Goal: Task Accomplishment & Management: Use online tool/utility

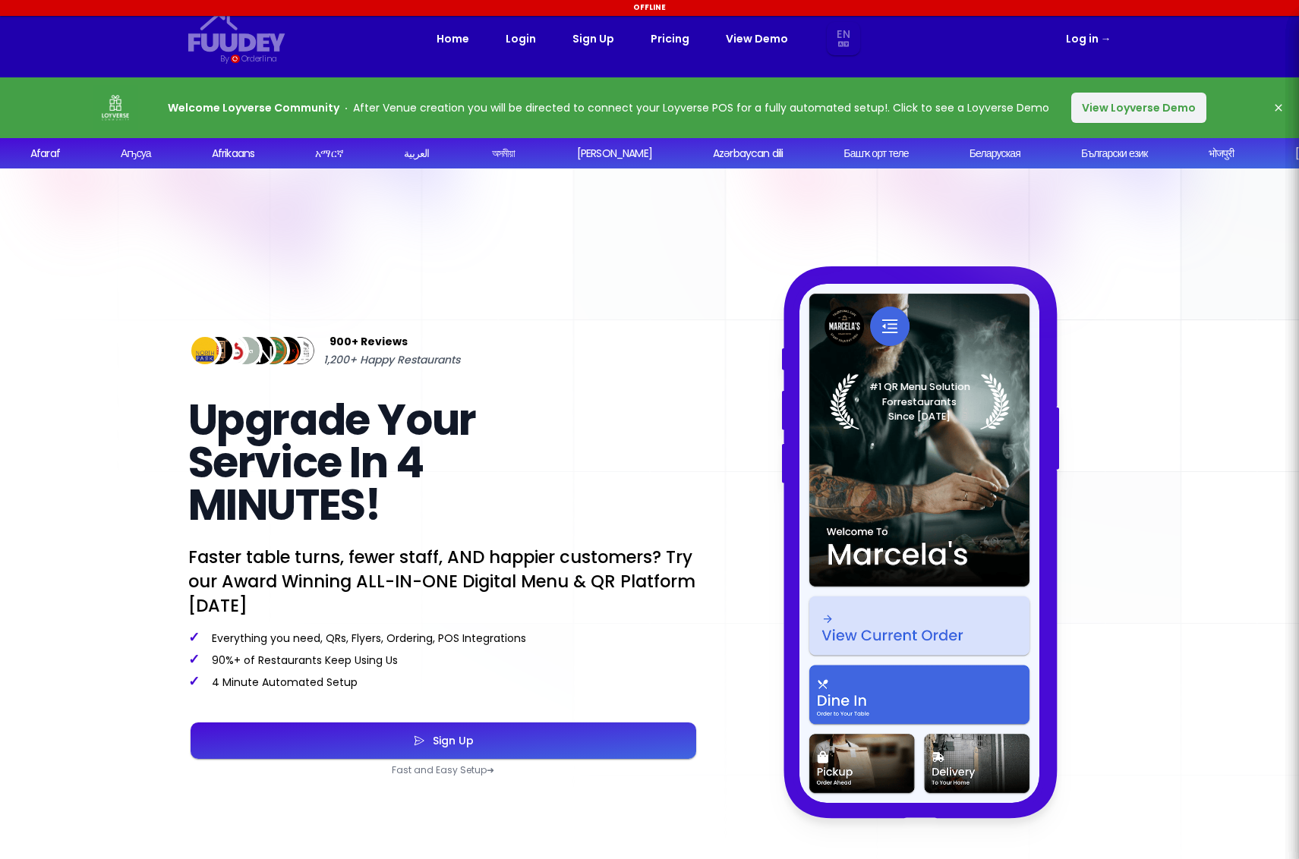
select select "en"
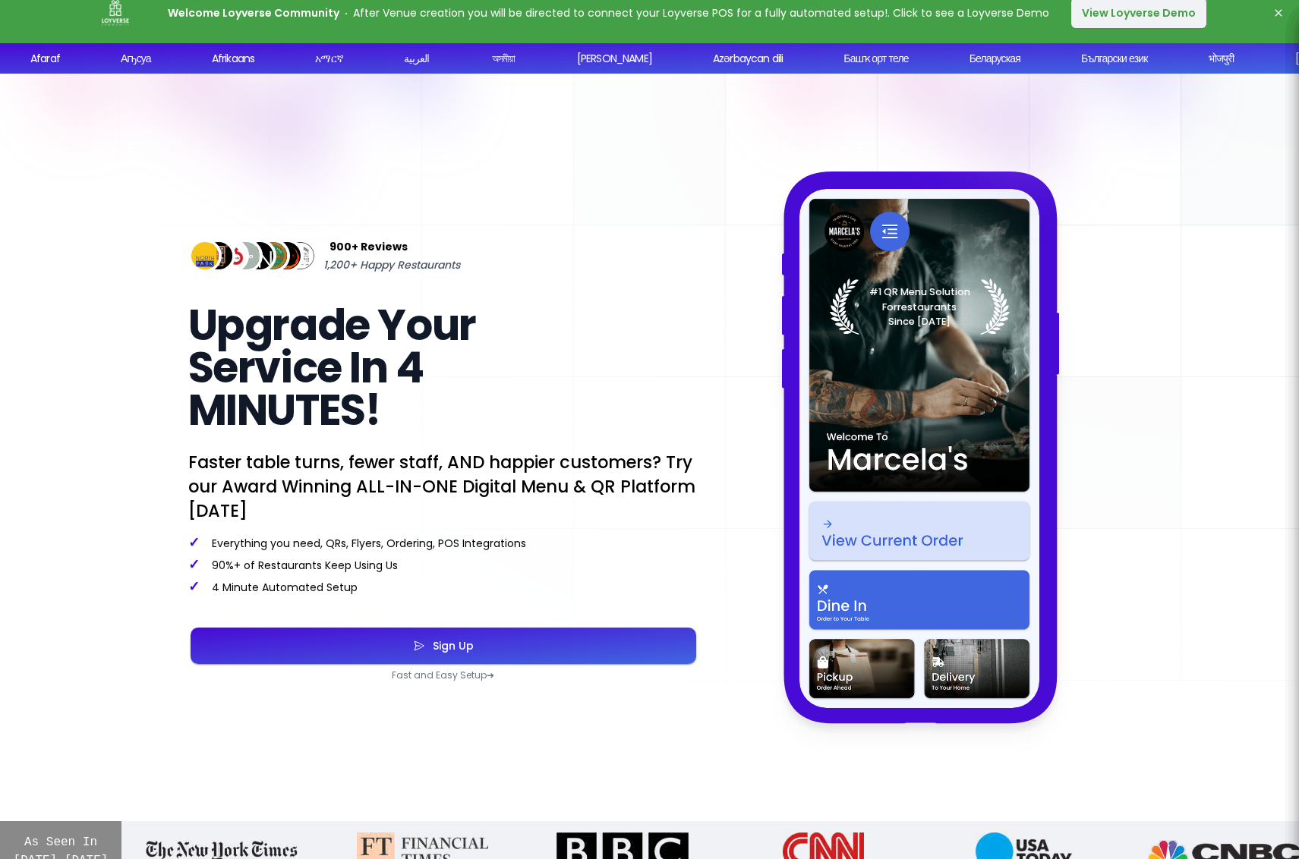
scroll to position [96, 0]
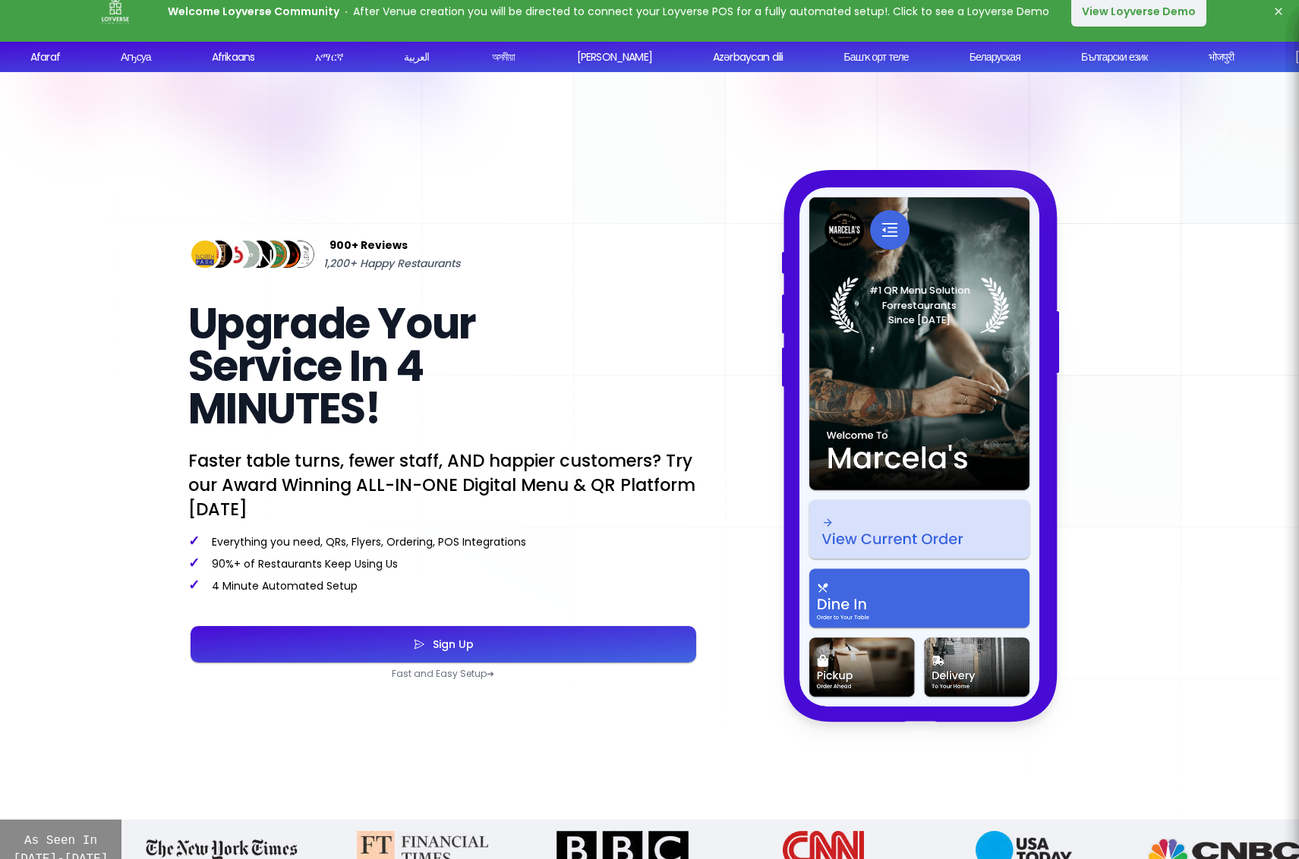
click at [1152, 8] on button "View Loyverse Demo" at bounding box center [1138, 11] width 135 height 30
select select "en"
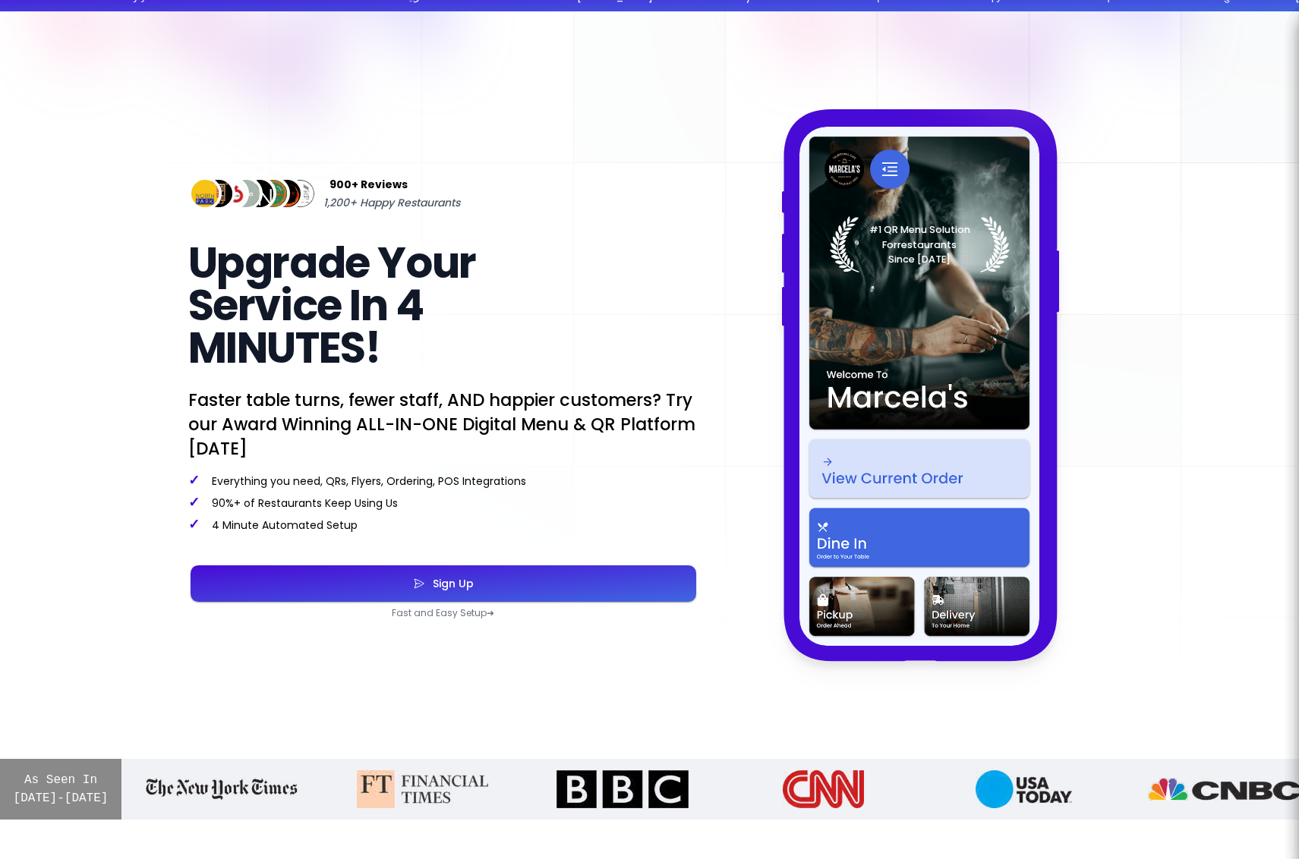
select select "en"
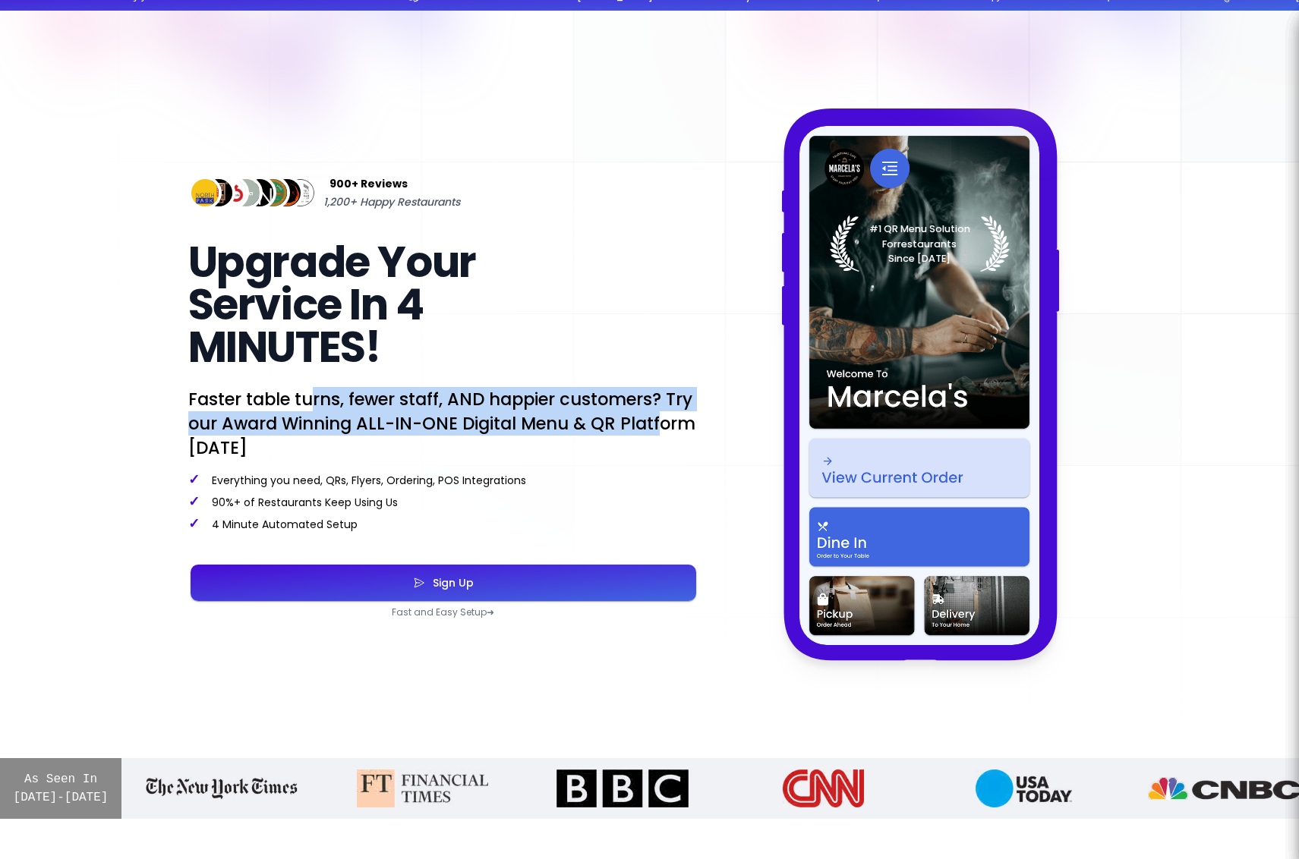
drag, startPoint x: 313, startPoint y: 402, endPoint x: 658, endPoint y: 412, distance: 344.8
click at [658, 412] on p "Faster table turns, fewer staff, AND happier customers? Try our Award Winning A…" at bounding box center [443, 423] width 510 height 73
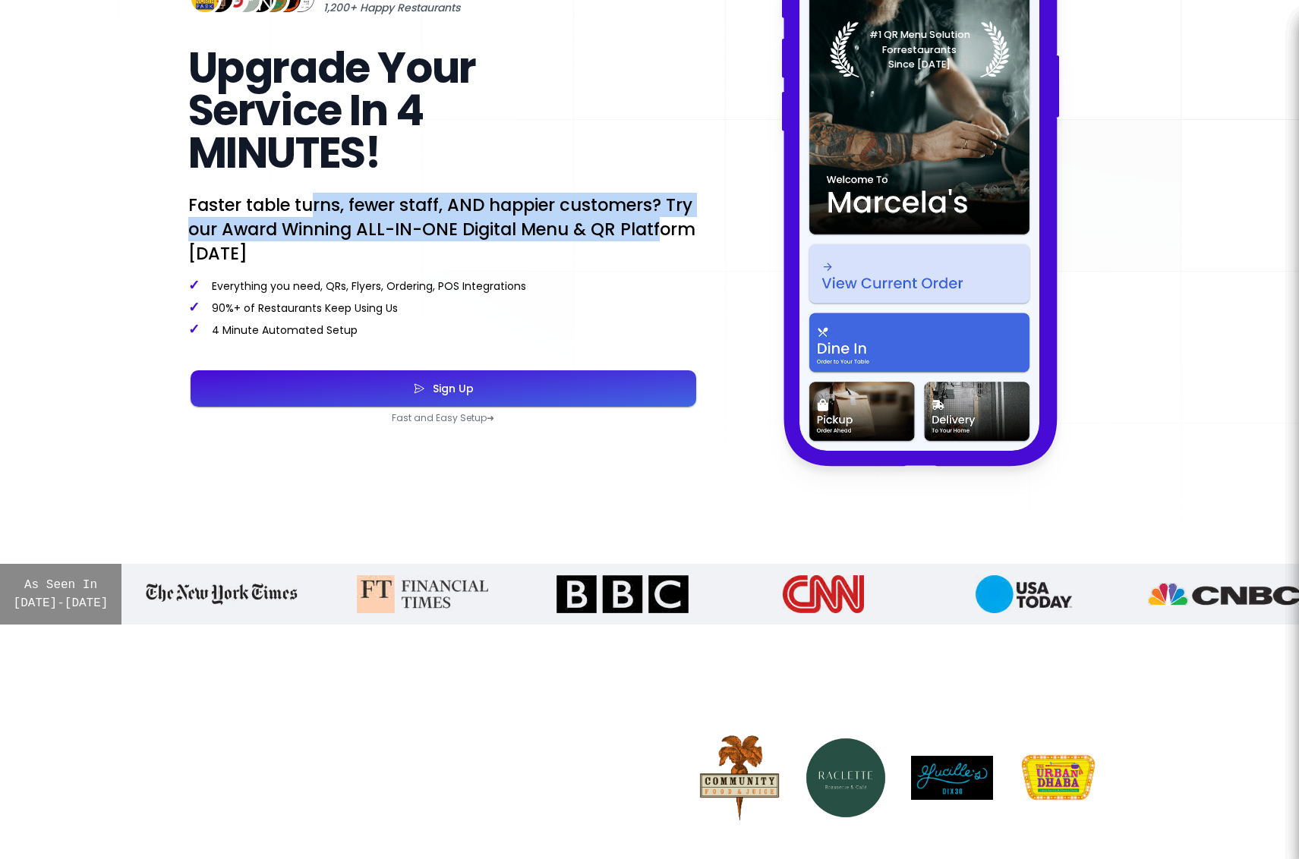
scroll to position [293, 0]
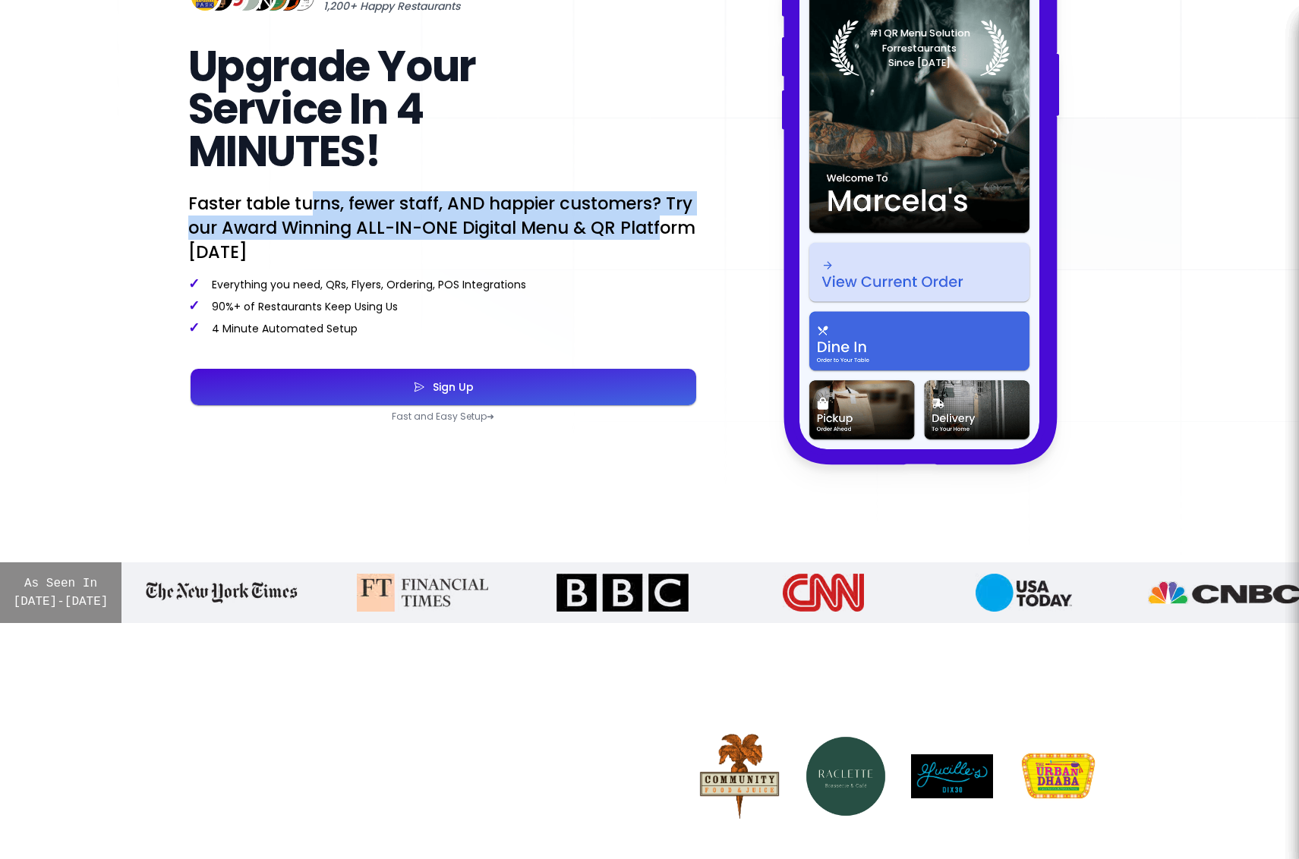
click at [544, 386] on button "Sign Up" at bounding box center [444, 387] width 506 height 36
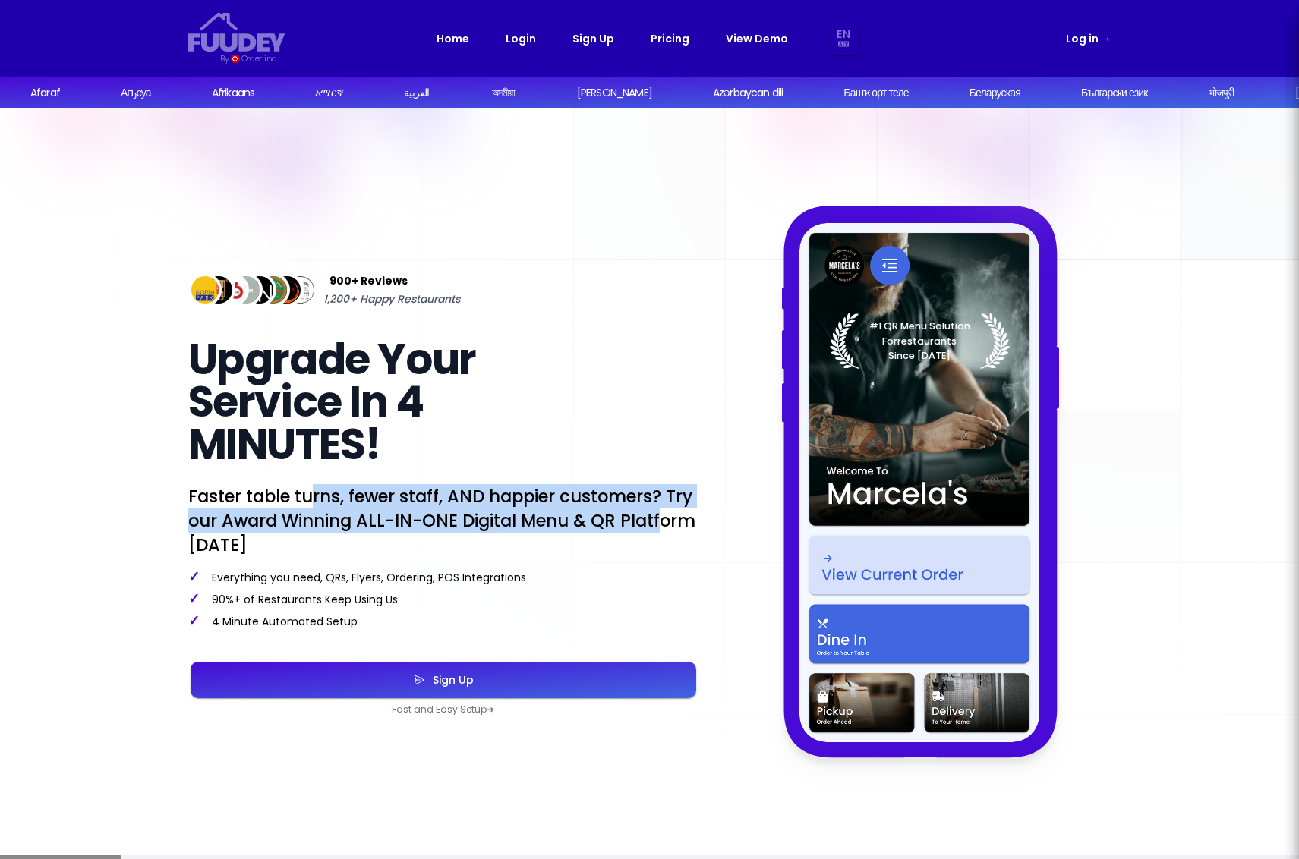
select select "en"
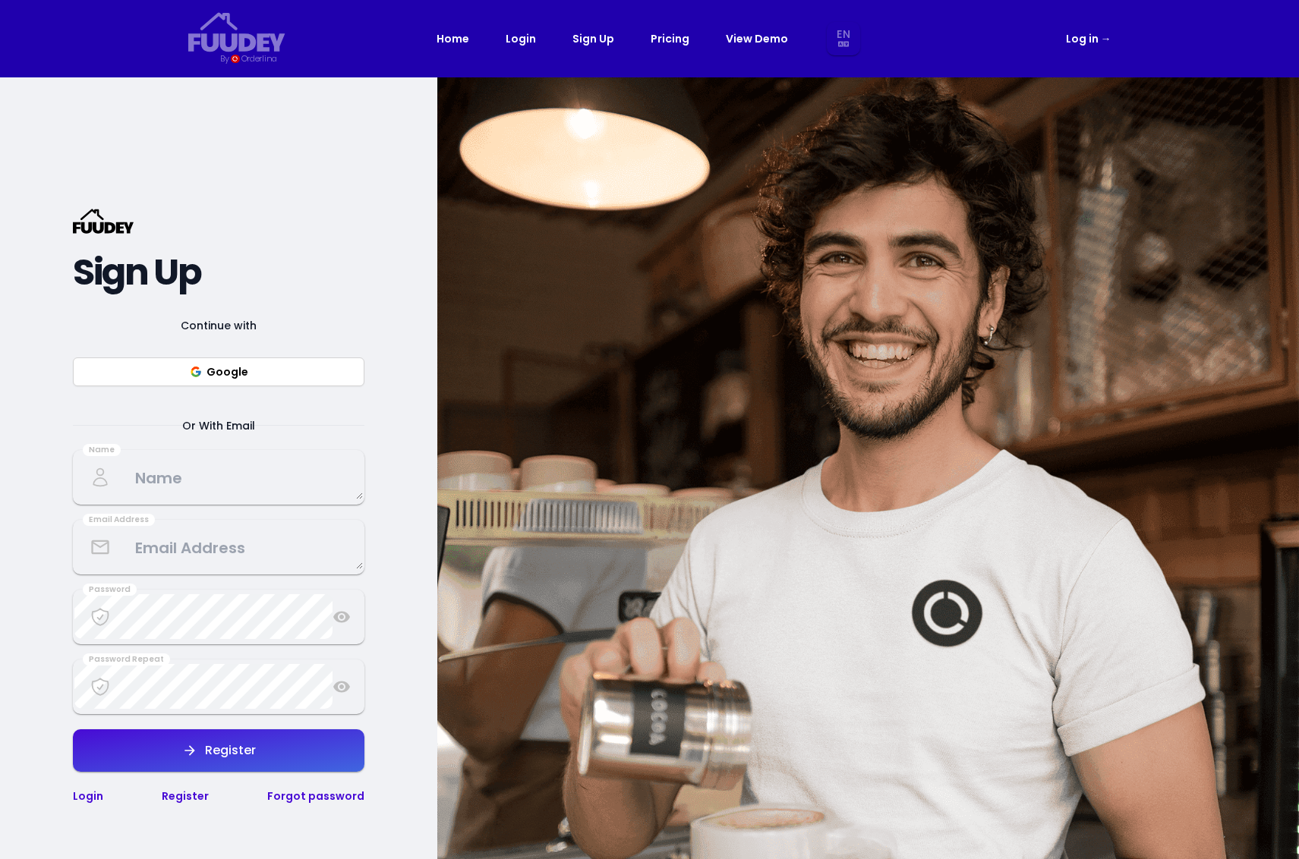
click at [270, 367] on button "Google" at bounding box center [219, 372] width 292 height 29
select select "en"
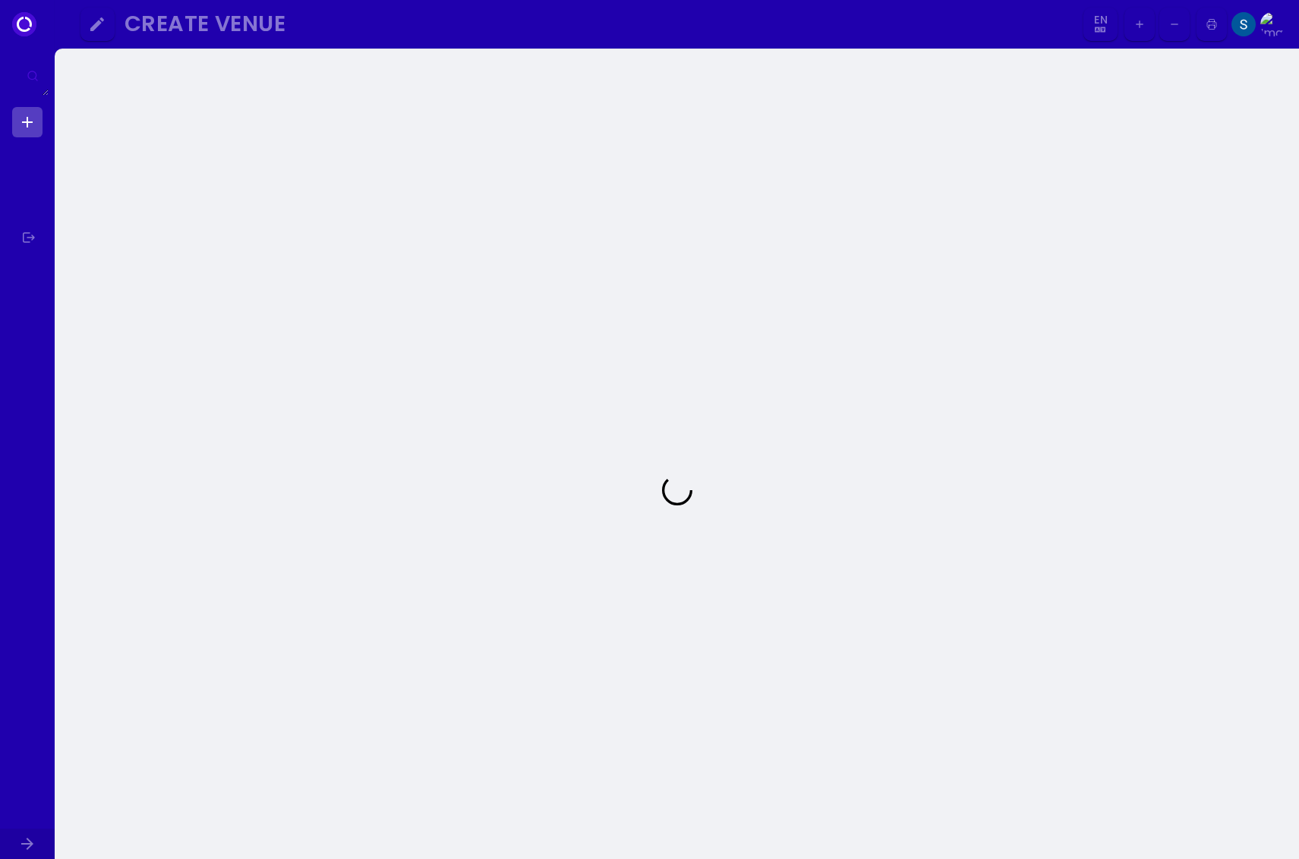
select select "en"
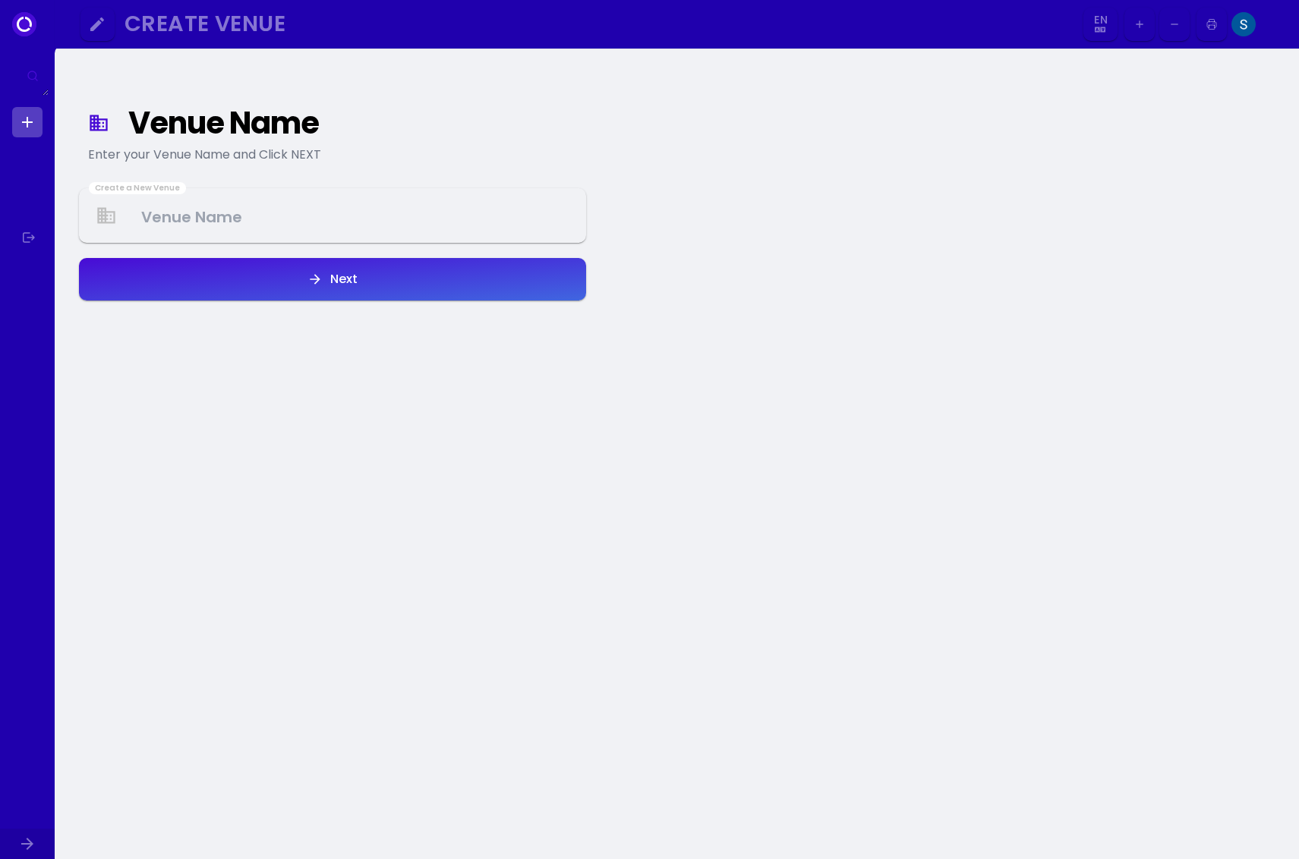
select select "en"
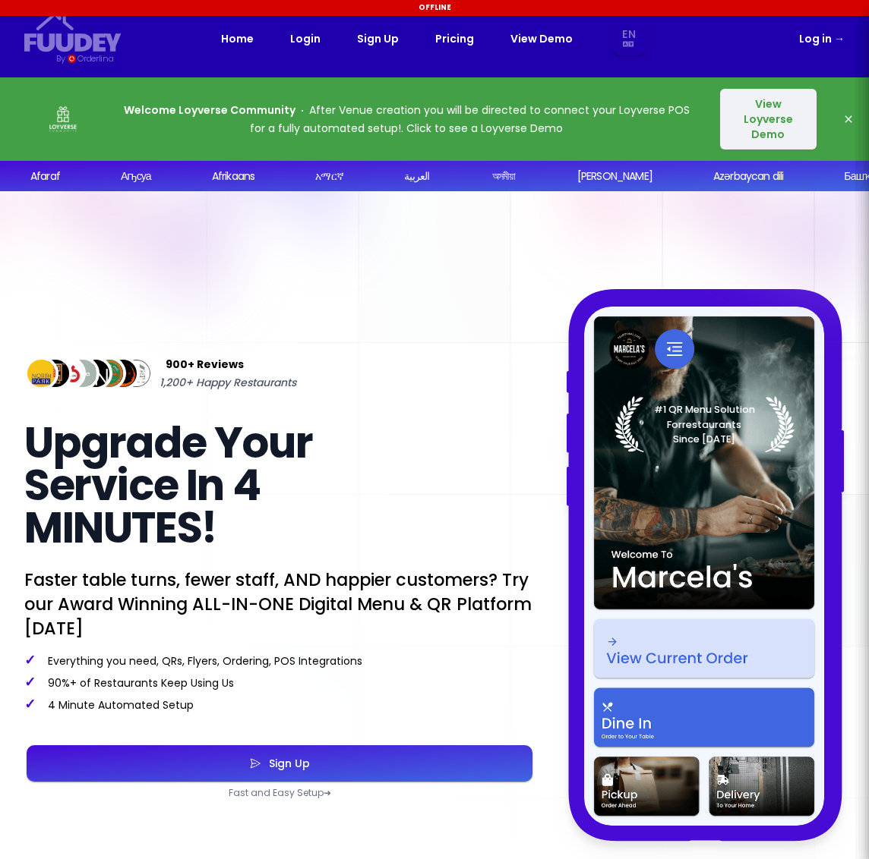
select select "en"
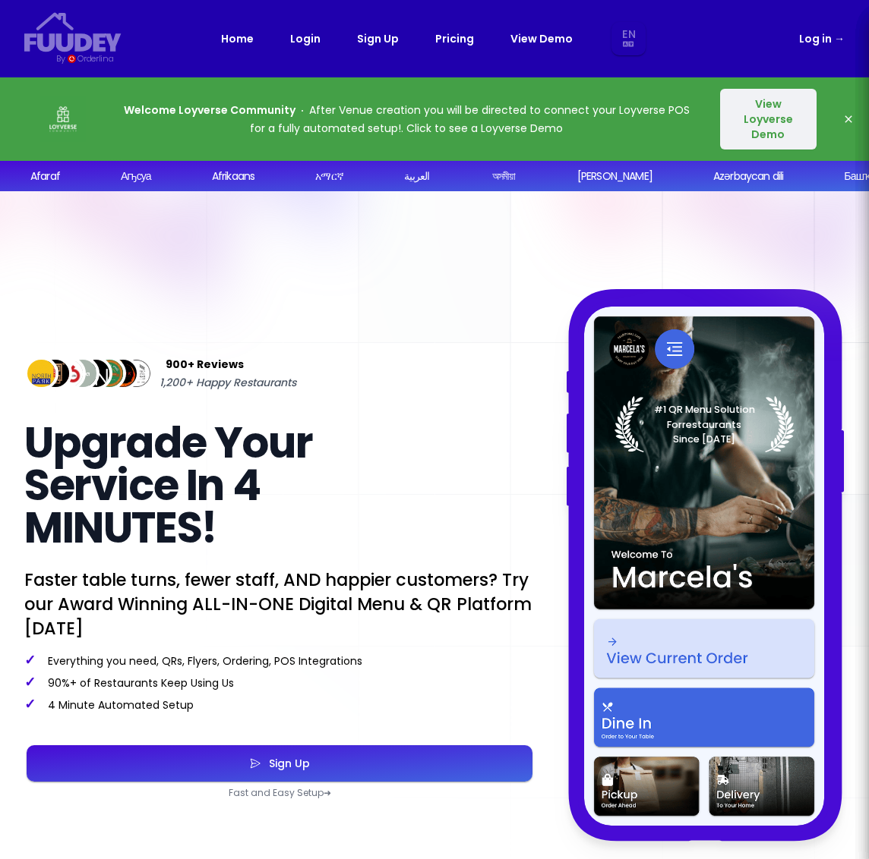
select select "en"
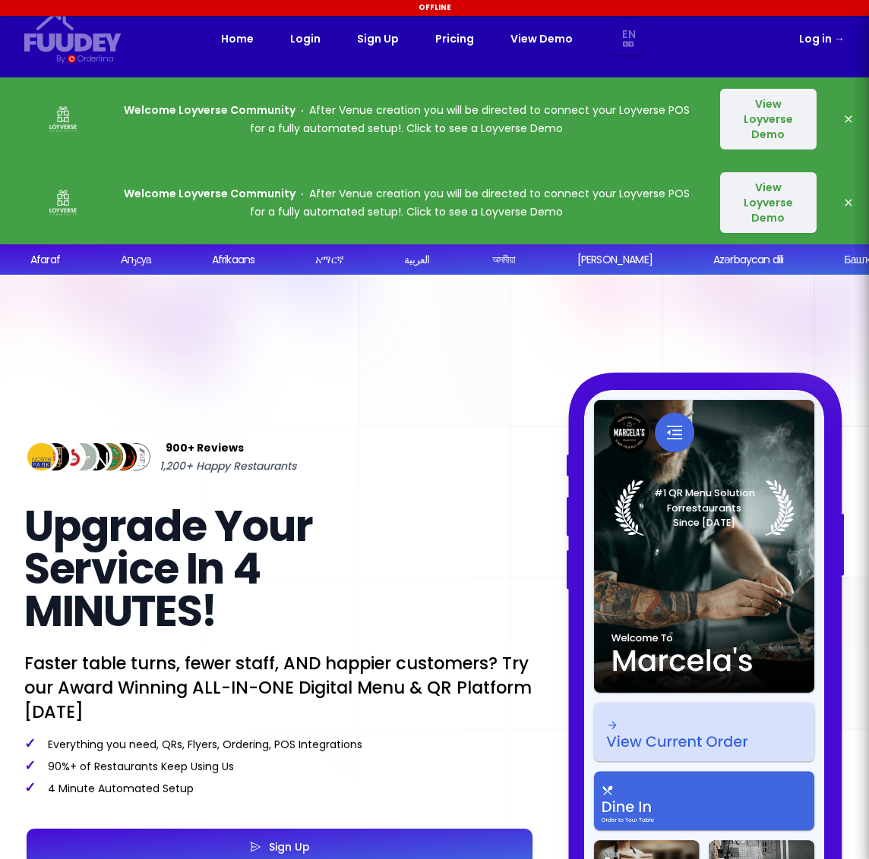
select select "en"
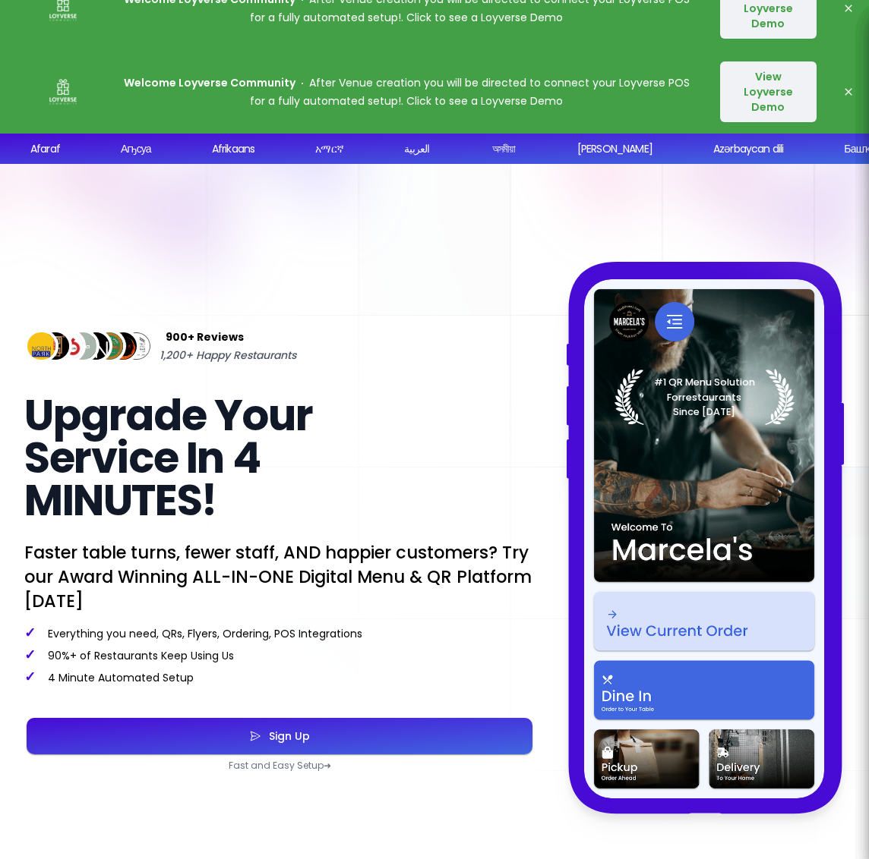
select select "en"
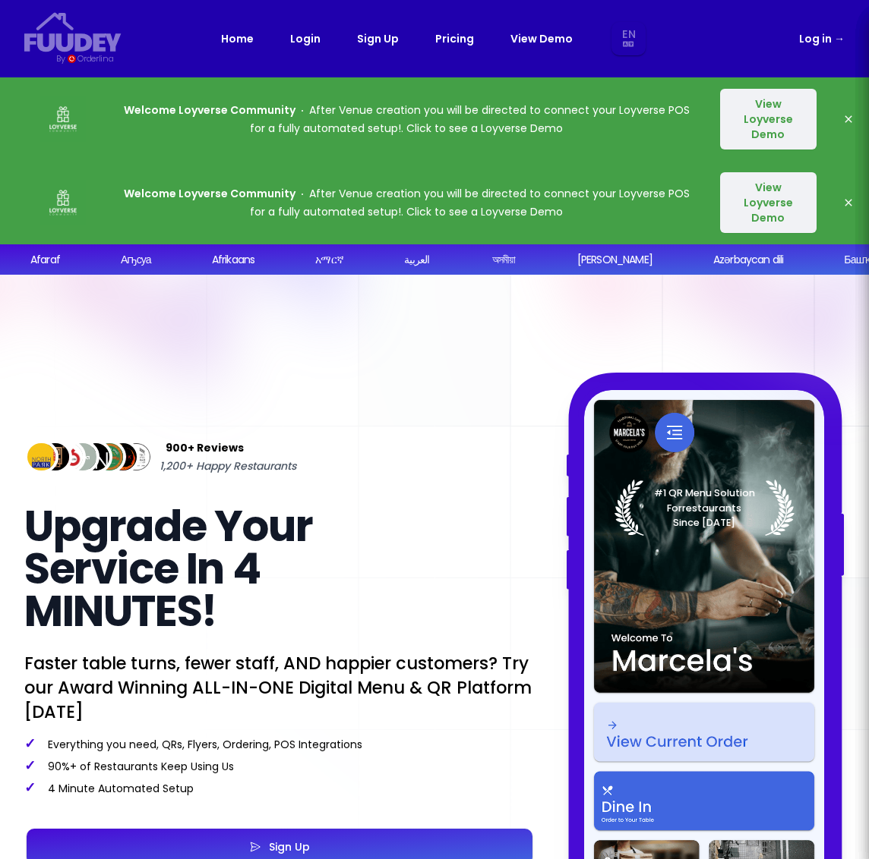
select select "en"
click at [842, 197] on icon "button" at bounding box center [848, 203] width 12 height 12
select select "en"
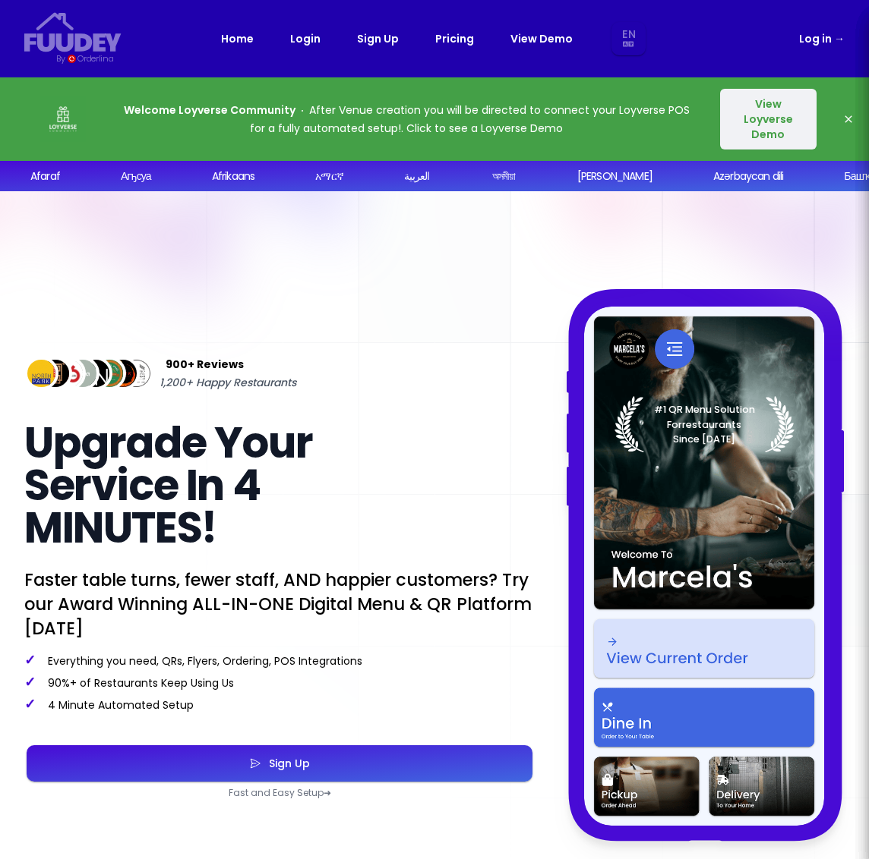
select select "en"
click at [774, 111] on button "View Loyverse Demo" at bounding box center [768, 119] width 96 height 61
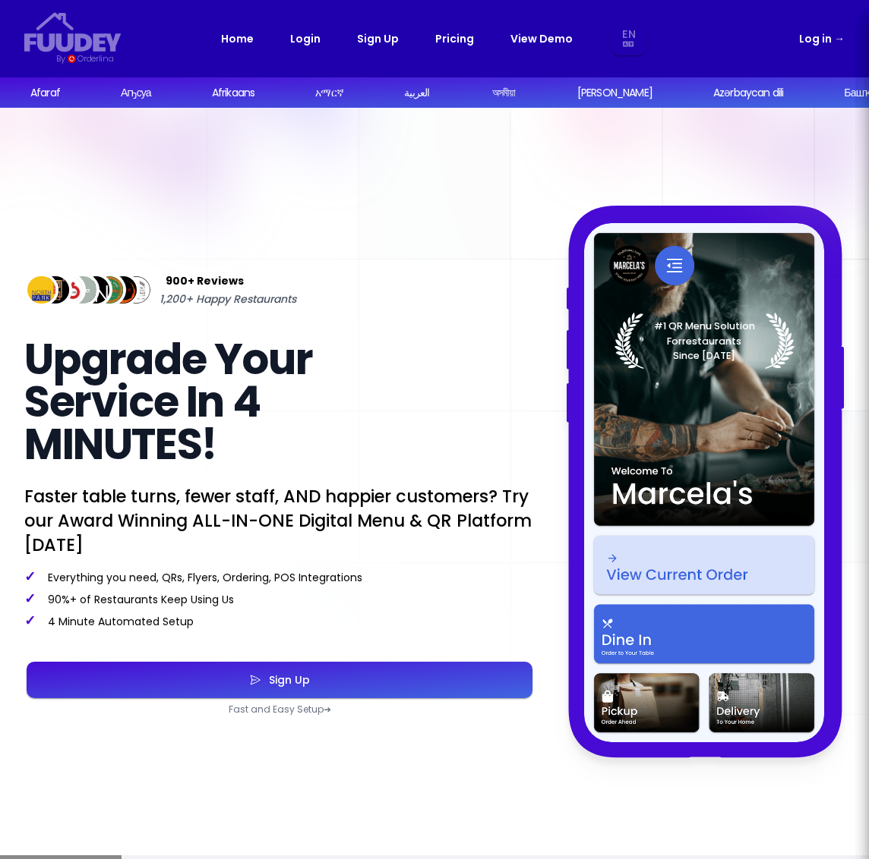
select select "en"
click at [820, 36] on link "Log in →" at bounding box center [822, 39] width 46 height 18
select select "en"
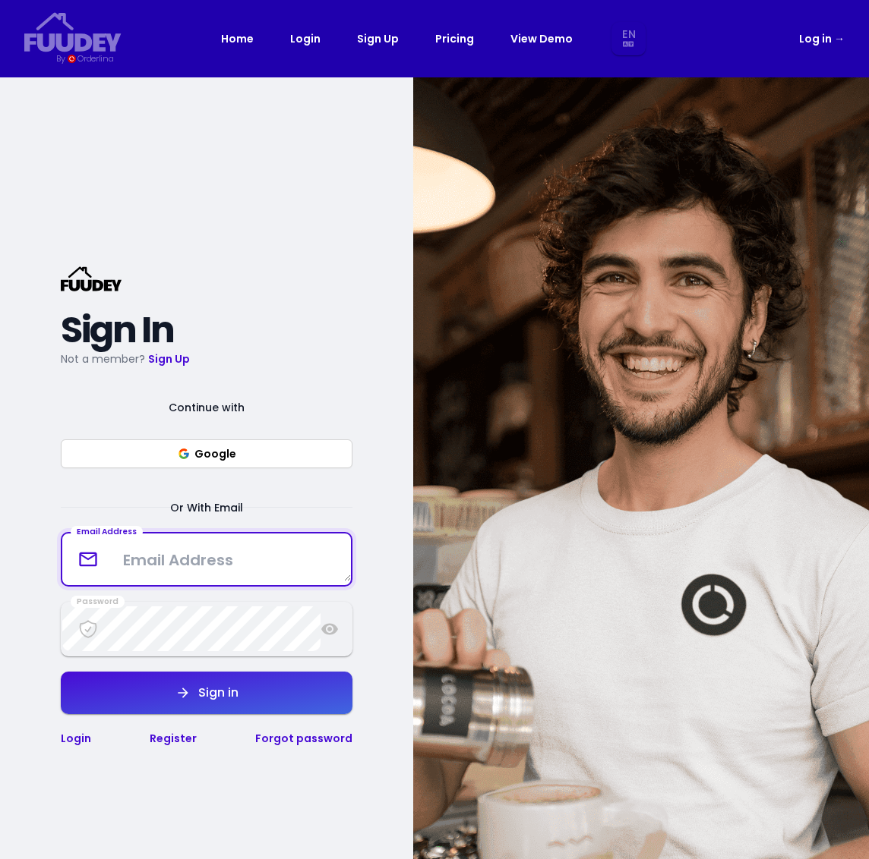
click at [214, 557] on textarea at bounding box center [206, 559] width 289 height 45
type textarea "[EMAIL_ADDRESS][DOMAIN_NAME]"
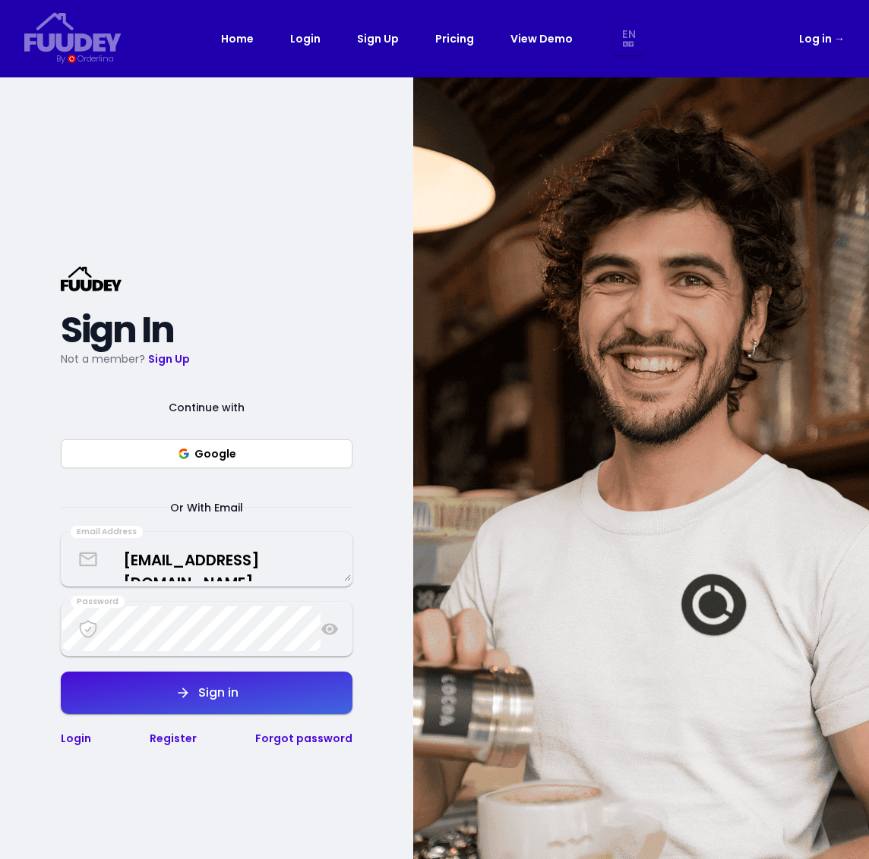
click at [232, 693] on div "Sign in" at bounding box center [215, 693] width 48 height 12
select select "en"
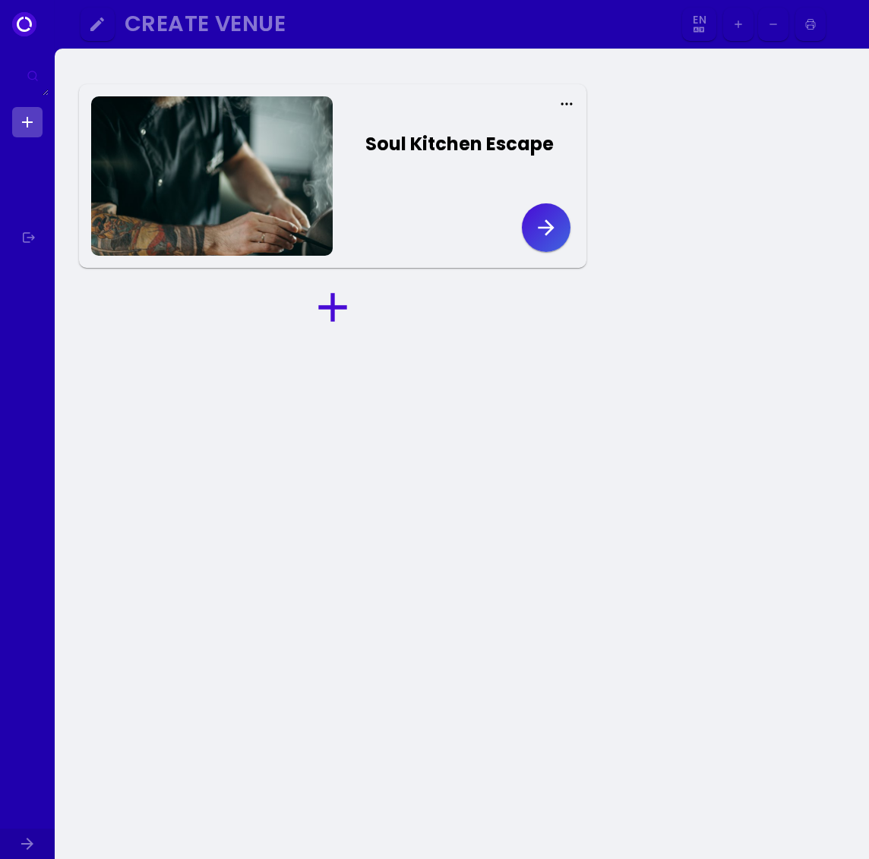
select select "en"
click at [329, 307] on icon at bounding box center [332, 307] width 28 height 28
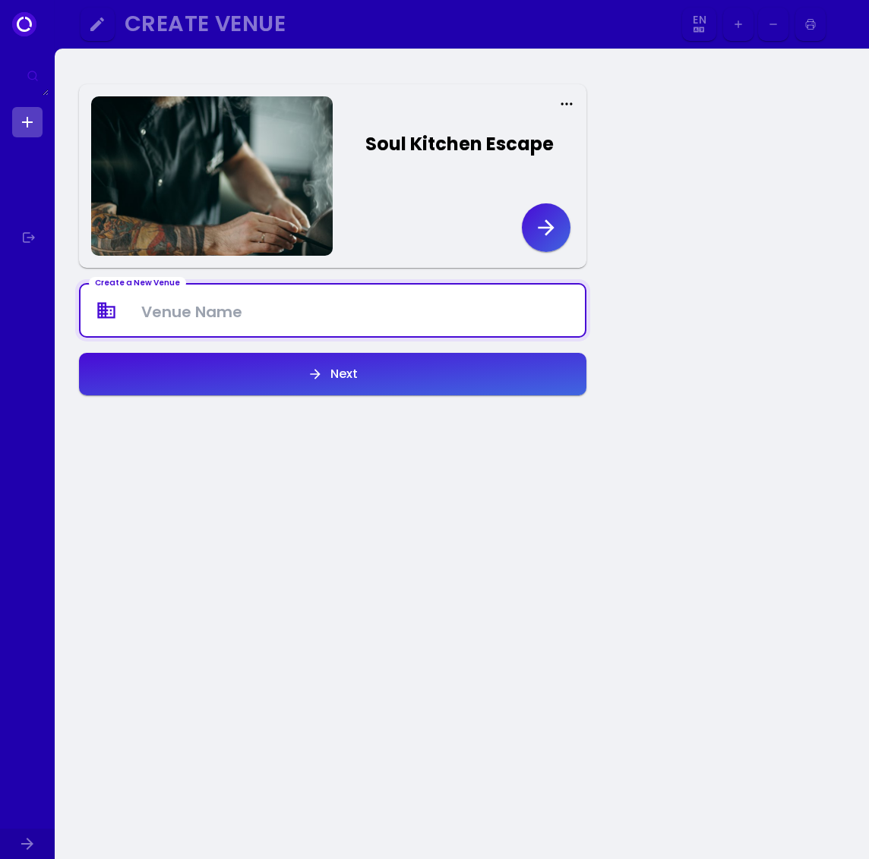
click at [216, 326] on Venue at bounding box center [332, 311] width 504 height 45
type Venue "Soul Kitchen Escape"
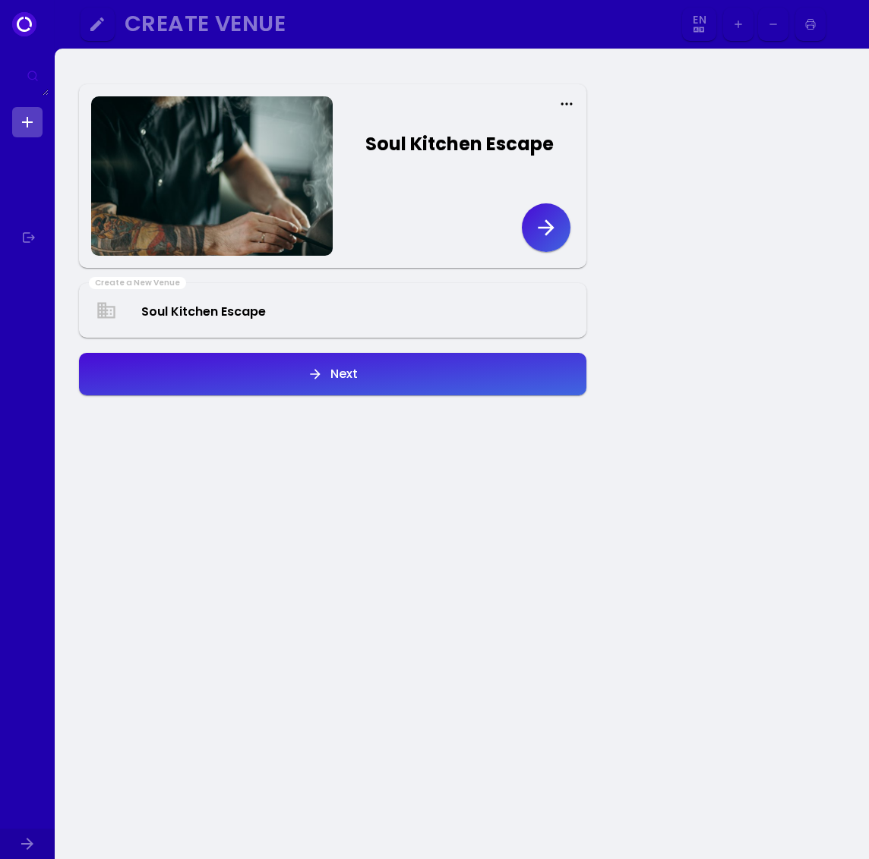
click at [337, 368] on div "Next" at bounding box center [340, 374] width 35 height 12
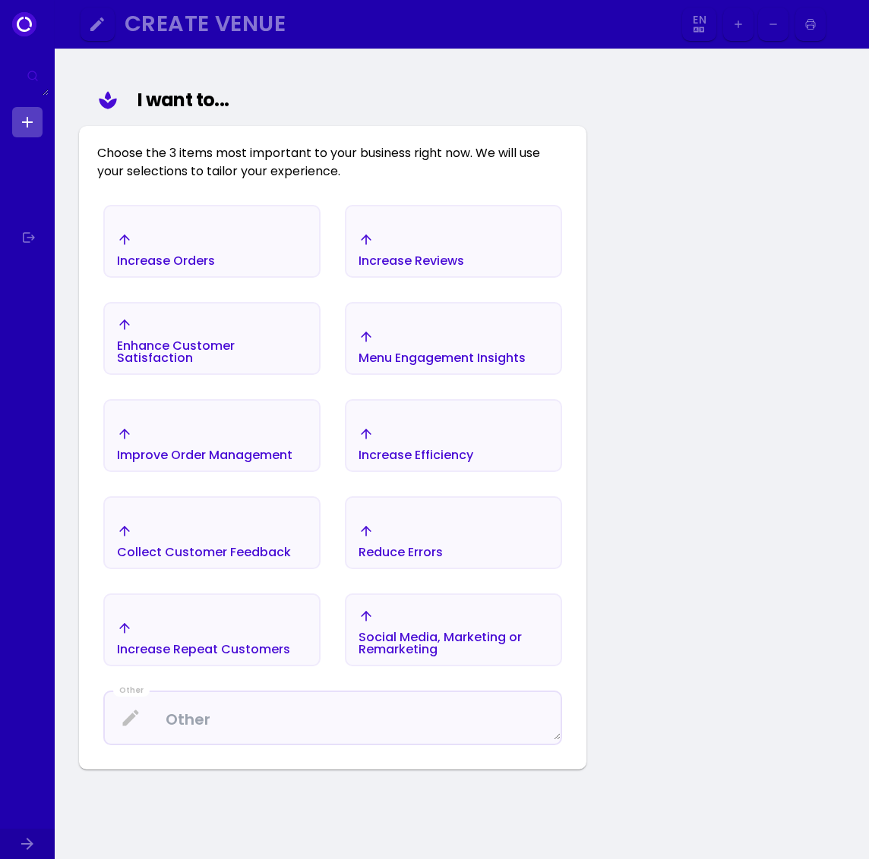
scroll to position [268, 0]
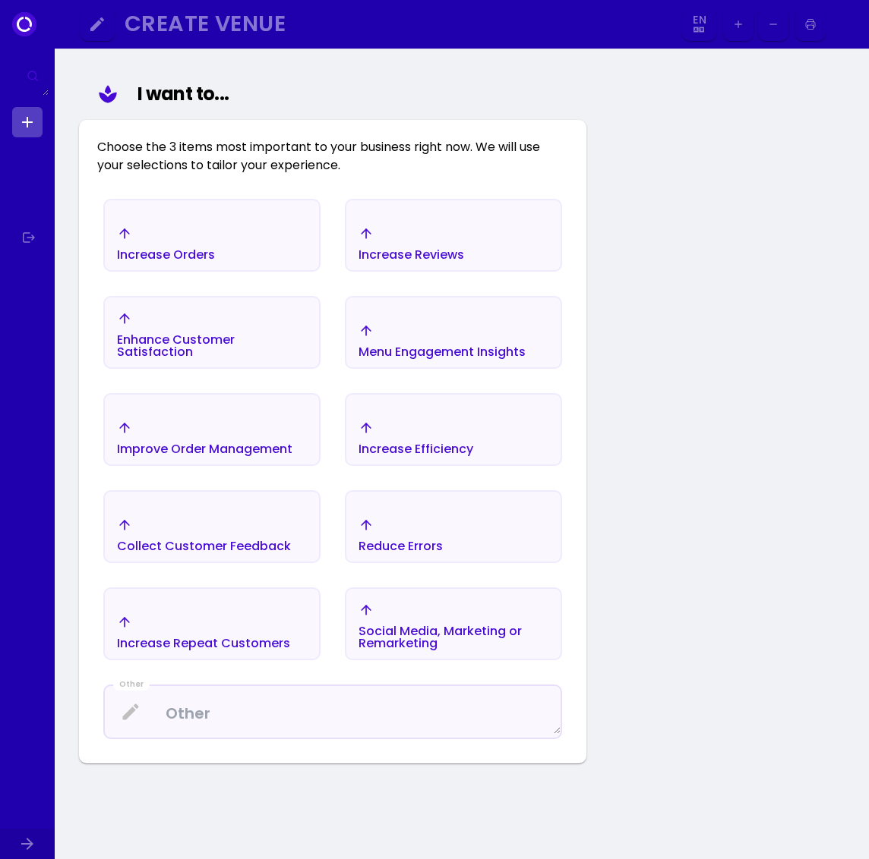
click at [241, 338] on div "Enhance Customer Satisfaction" at bounding box center [212, 346] width 190 height 24
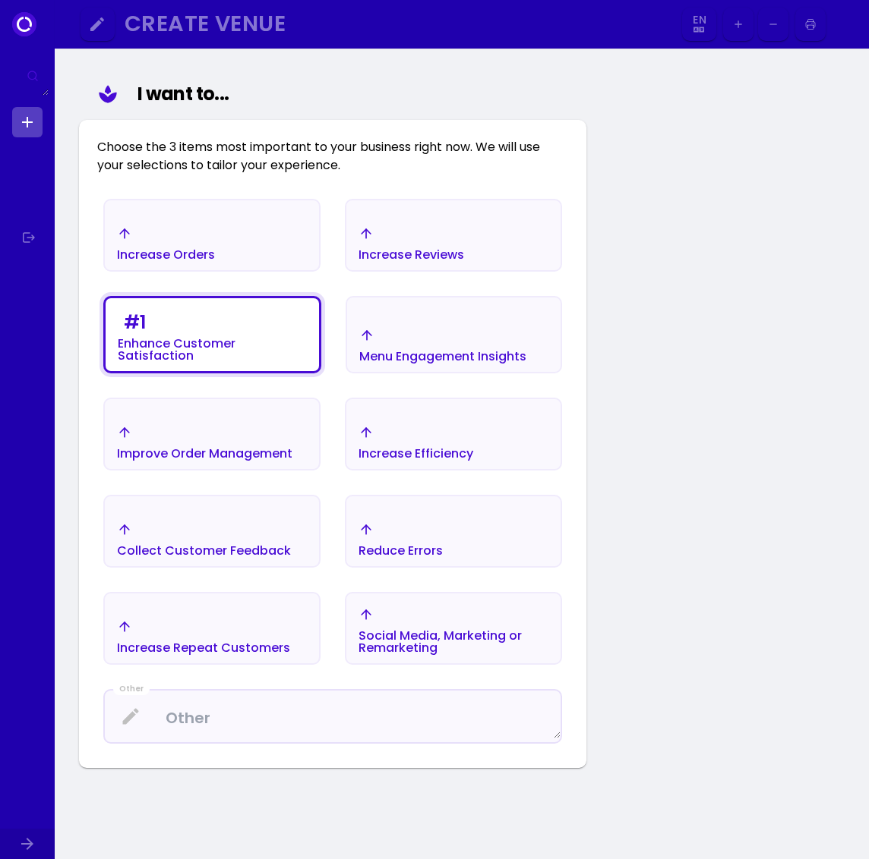
click at [440, 351] on div "Menu Engagement Insights" at bounding box center [442, 357] width 167 height 12
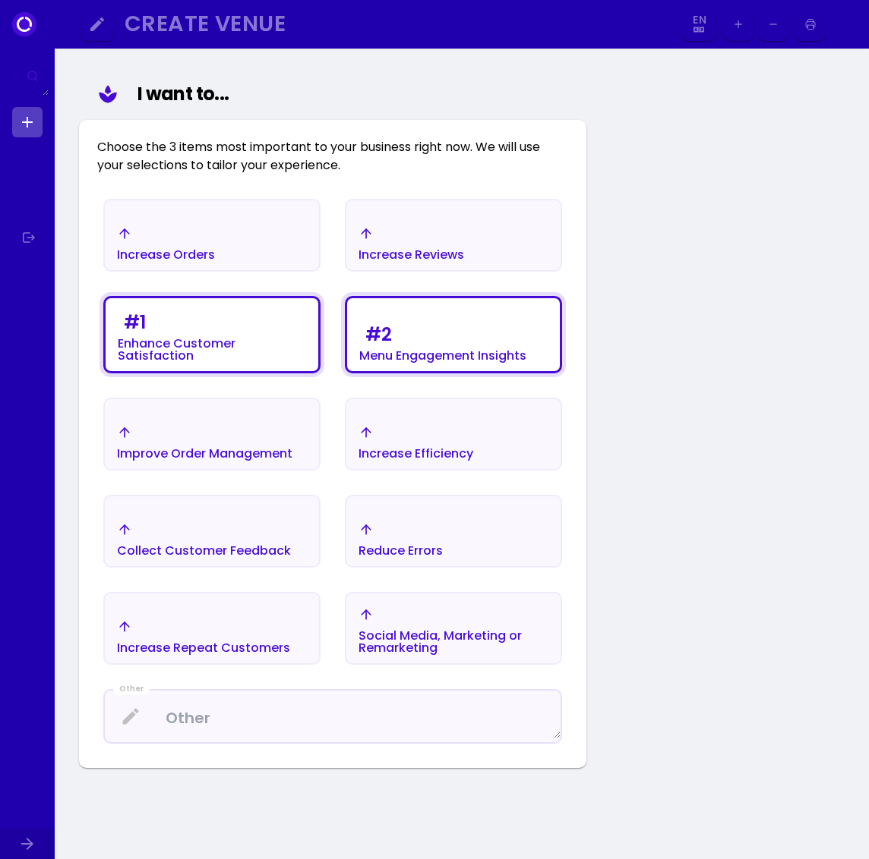
click at [279, 449] on div "Improve Order Management" at bounding box center [204, 454] width 175 height 12
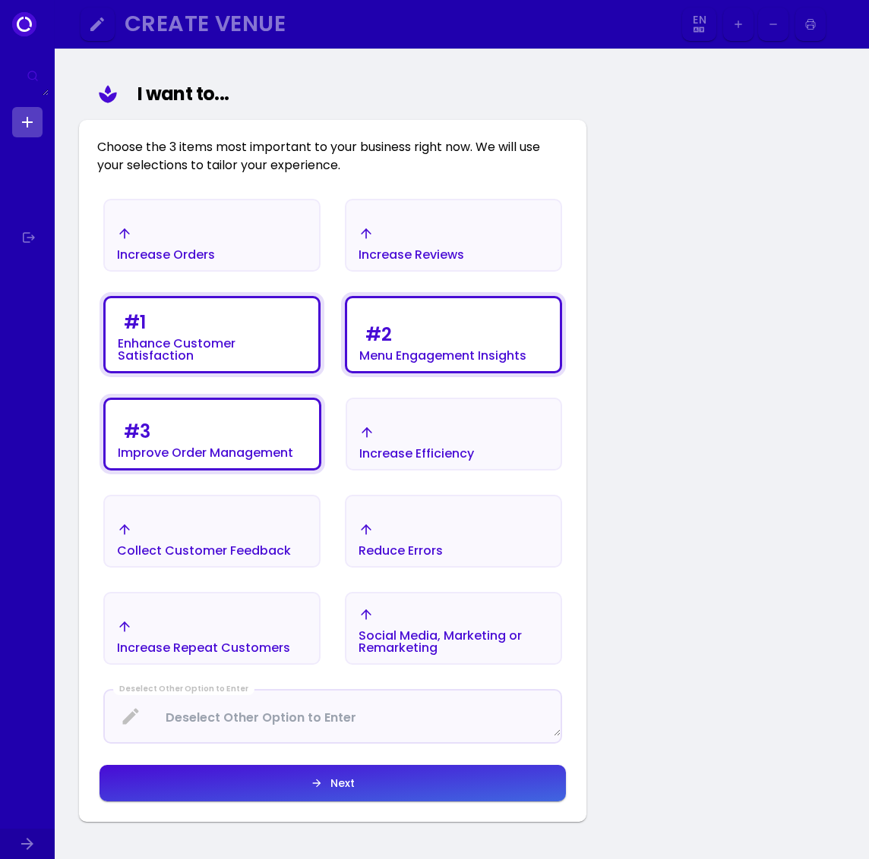
click at [449, 448] on div "Increase Efficiency" at bounding box center [416, 454] width 115 height 12
click at [488, 354] on div "Menu Engagement Insights" at bounding box center [442, 356] width 167 height 12
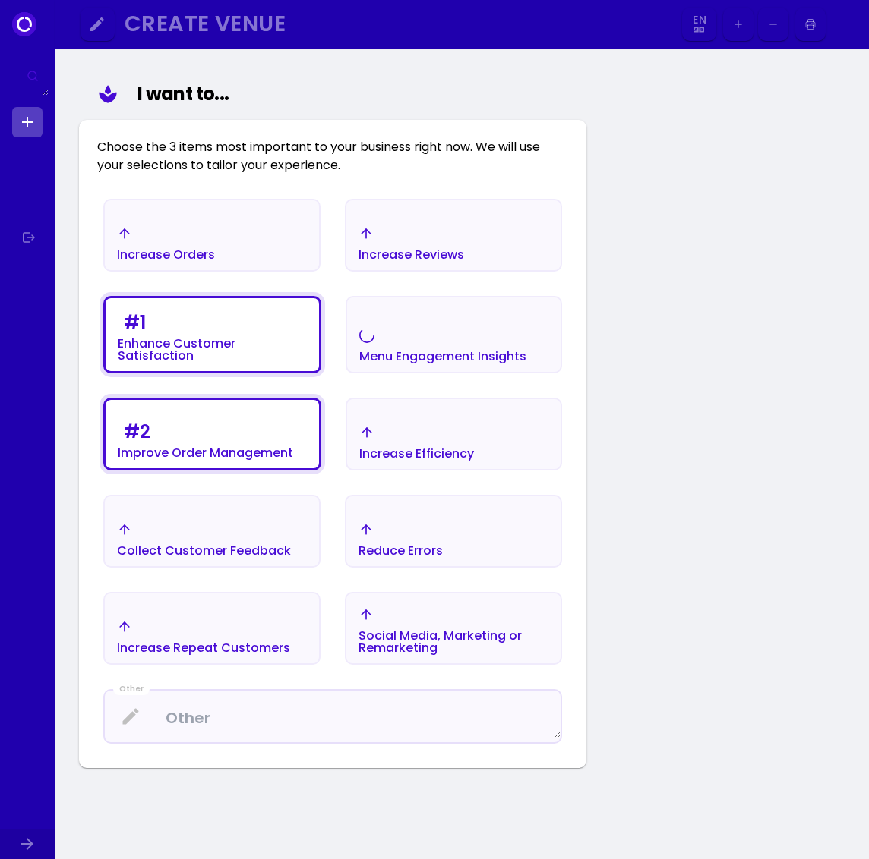
click at [447, 443] on div "Increase Efficiency" at bounding box center [416, 442] width 115 height 35
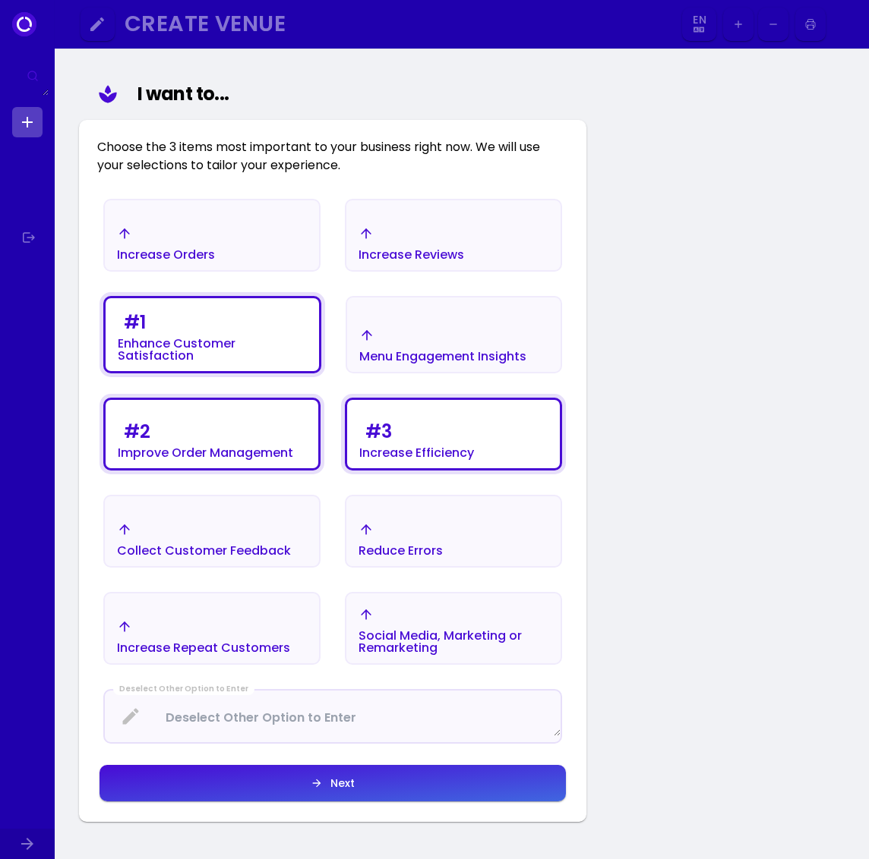
click at [375, 781] on button "Next" at bounding box center [332, 783] width 466 height 36
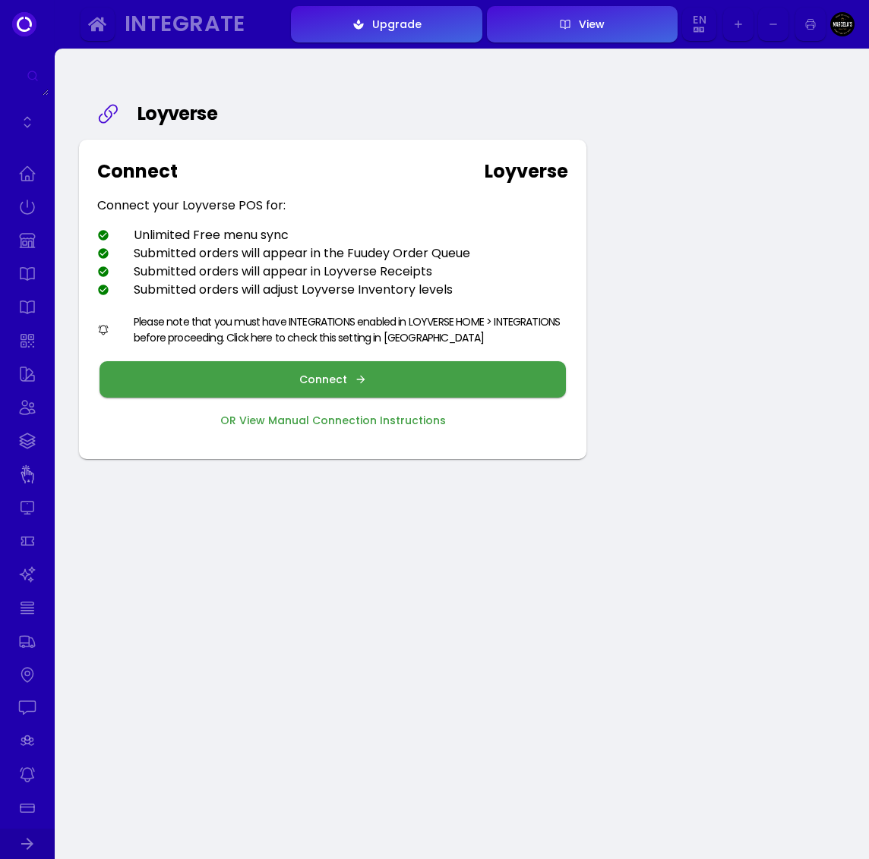
click at [348, 428] on button "OR View Manual Connection Instructions" at bounding box center [332, 420] width 466 height 36
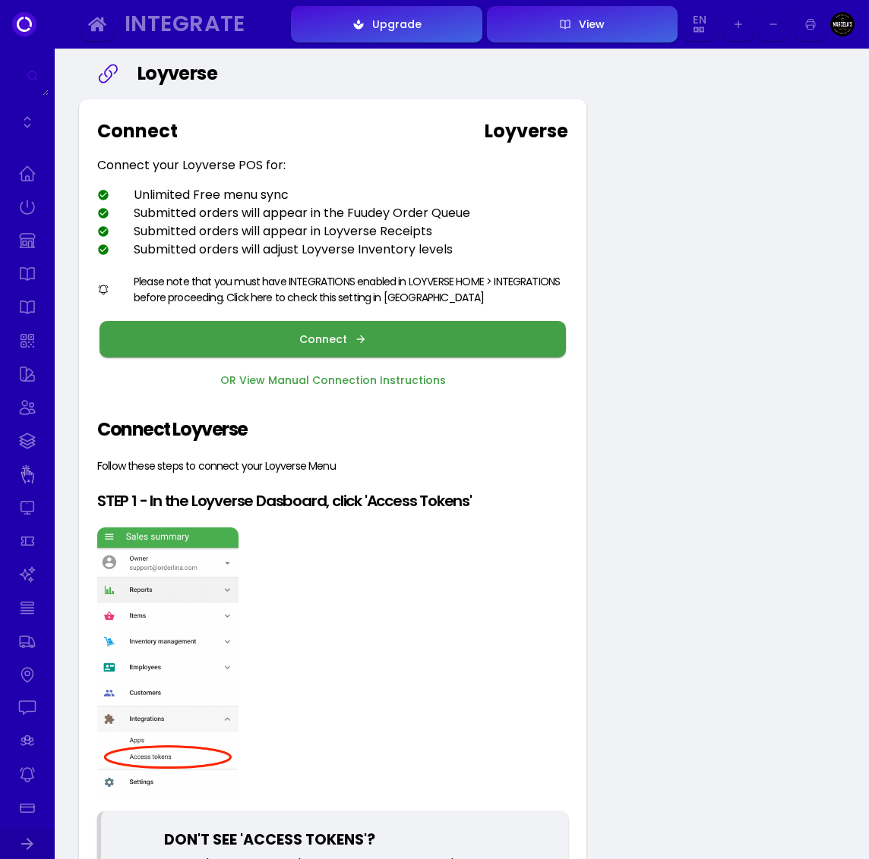
scroll to position [43, 0]
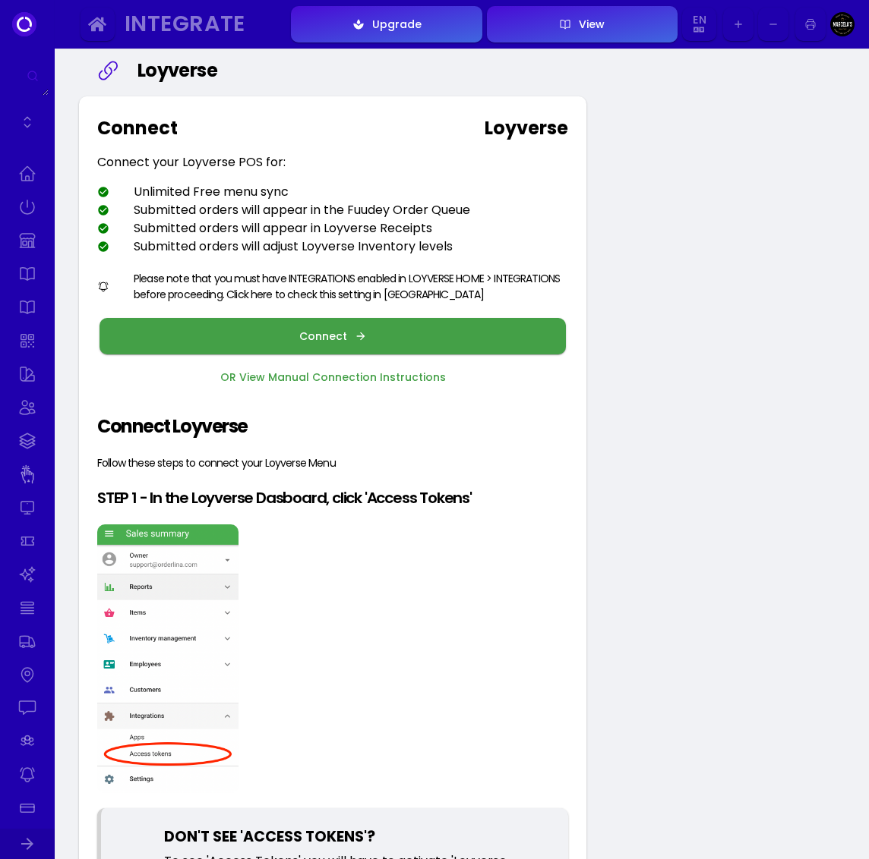
click at [429, 342] on button "Connect" at bounding box center [332, 336] width 466 height 36
